Goal: Navigation & Orientation: Find specific page/section

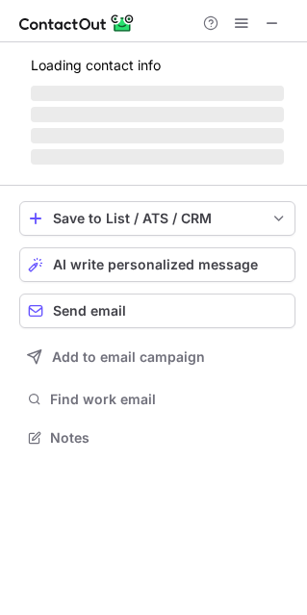
scroll to position [417, 307]
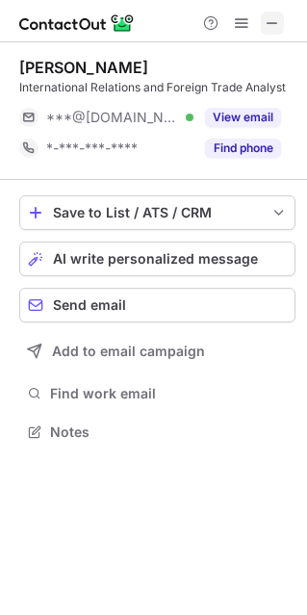
click at [271, 19] on span at bounding box center [271, 22] width 15 height 15
